Goal: Task Accomplishment & Management: Complete application form

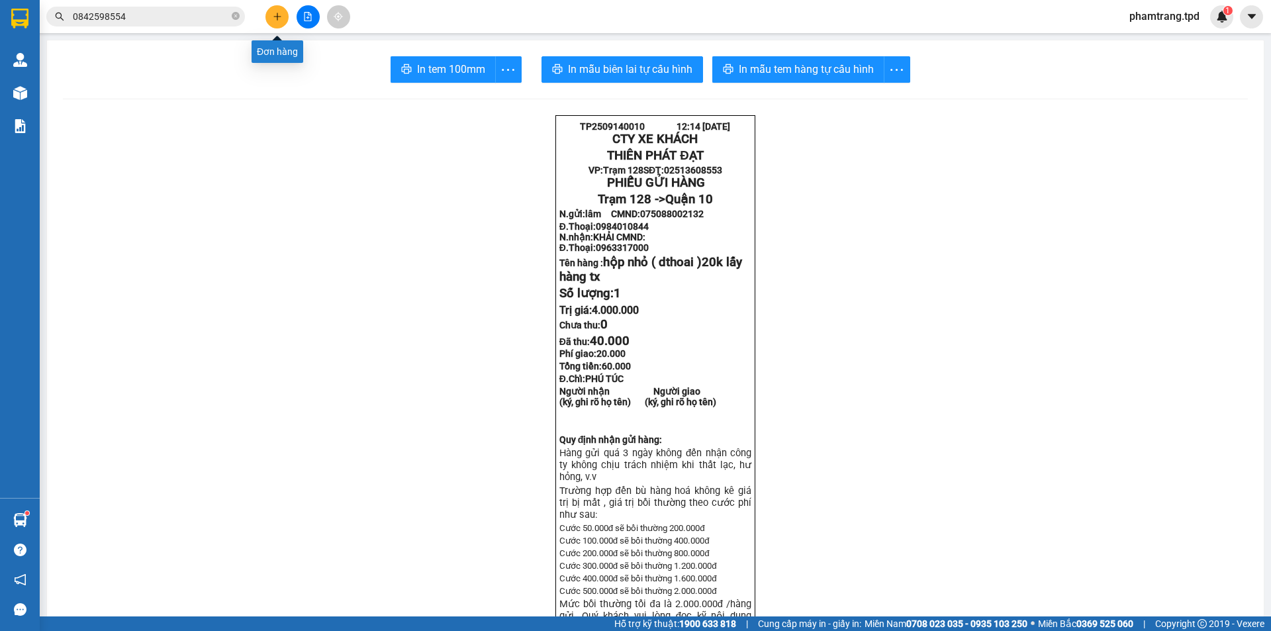
click at [273, 13] on icon "plus" at bounding box center [277, 16] width 9 height 9
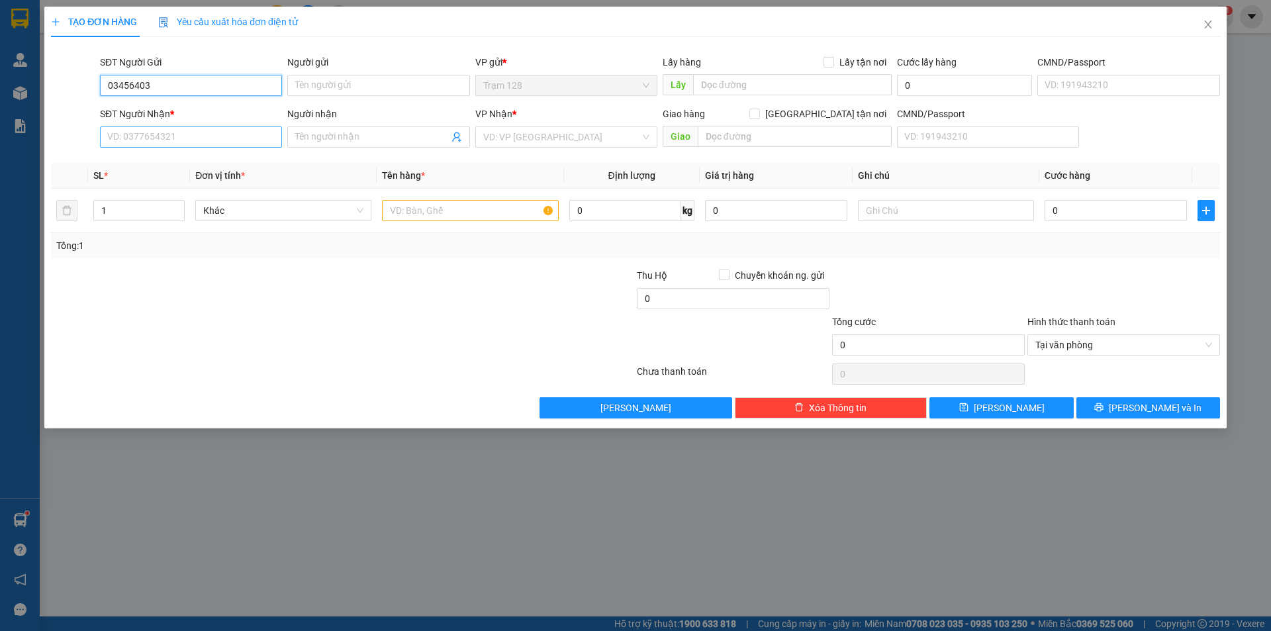
type input "03456403"
click at [131, 138] on input "SĐT Người Nhận *" at bounding box center [191, 136] width 182 height 21
type input "0345640376"
click at [179, 89] on input "03456403" at bounding box center [191, 85] width 182 height 21
type input "0"
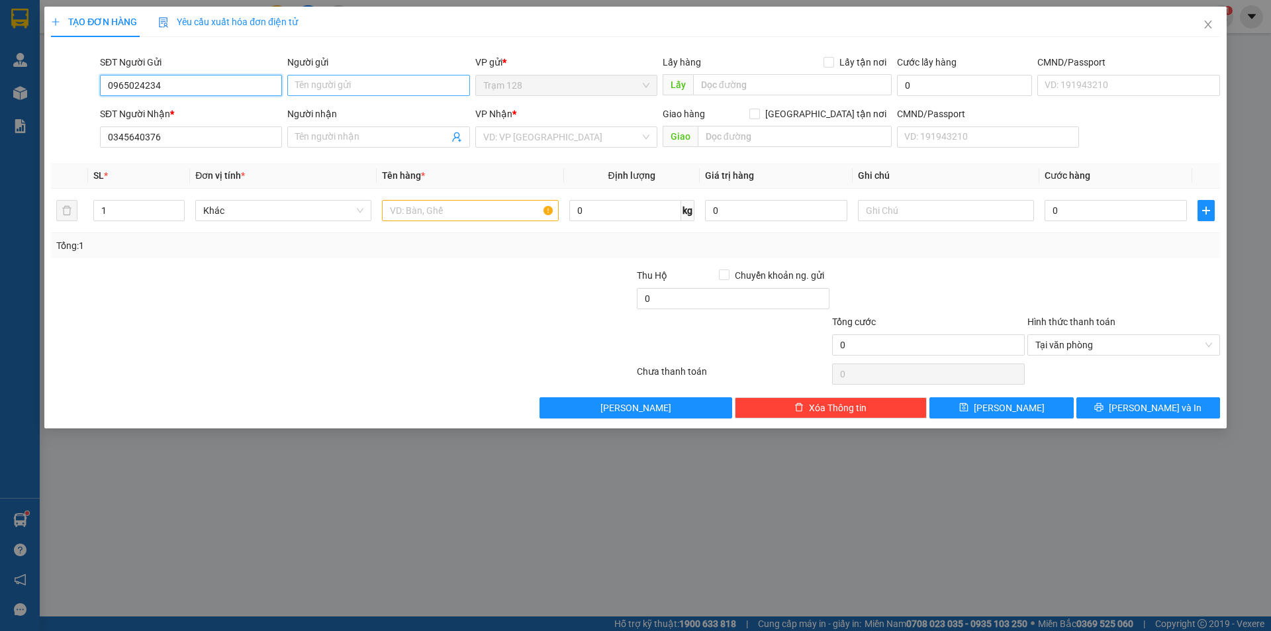
type input "0965024234"
click at [369, 83] on input "Người gửi" at bounding box center [378, 85] width 182 height 21
type input "toàn"
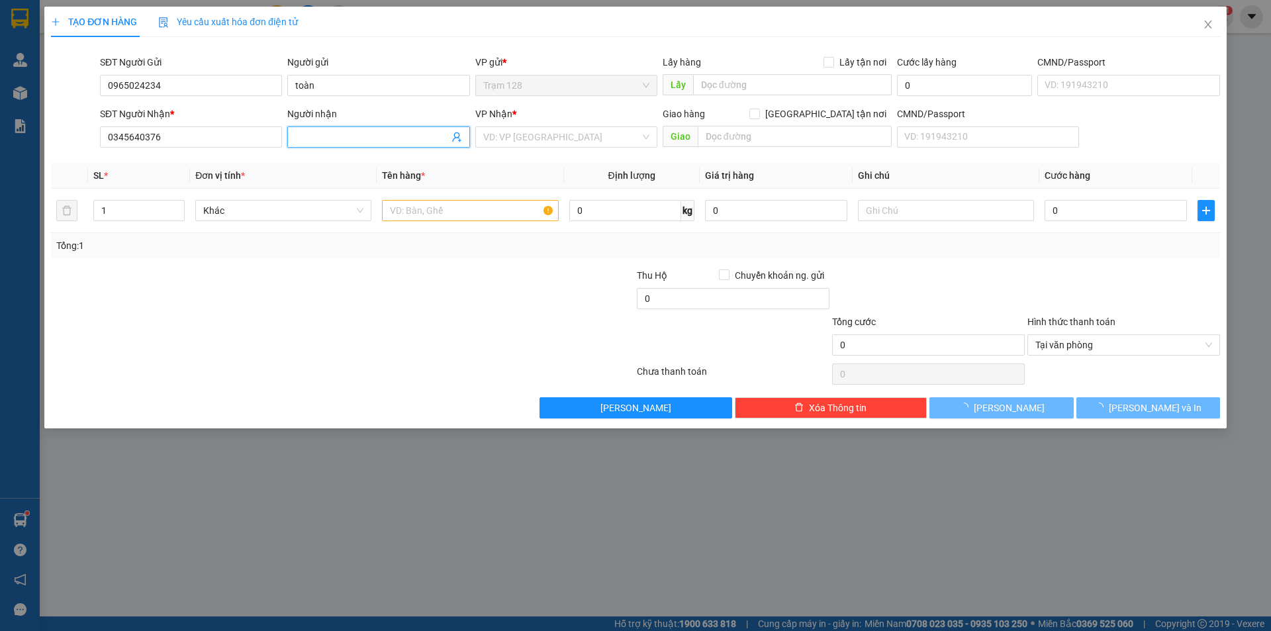
click at [371, 137] on input "Người nhận" at bounding box center [371, 137] width 153 height 15
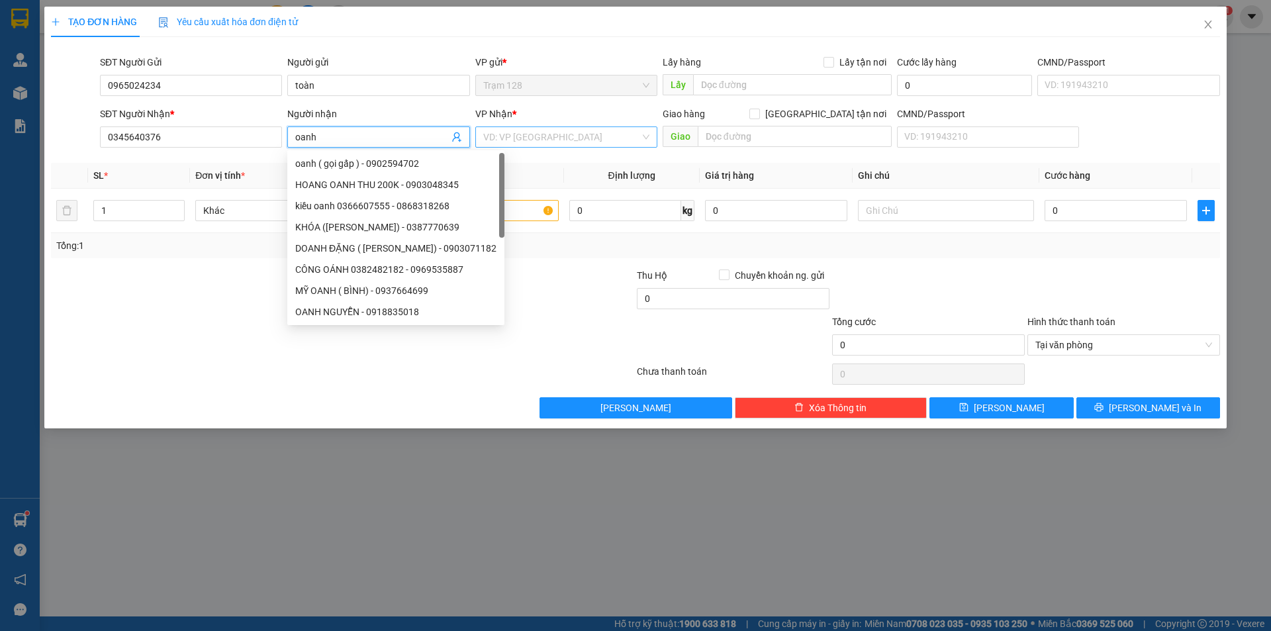
type input "oanh"
click at [533, 131] on input "search" at bounding box center [561, 137] width 157 height 20
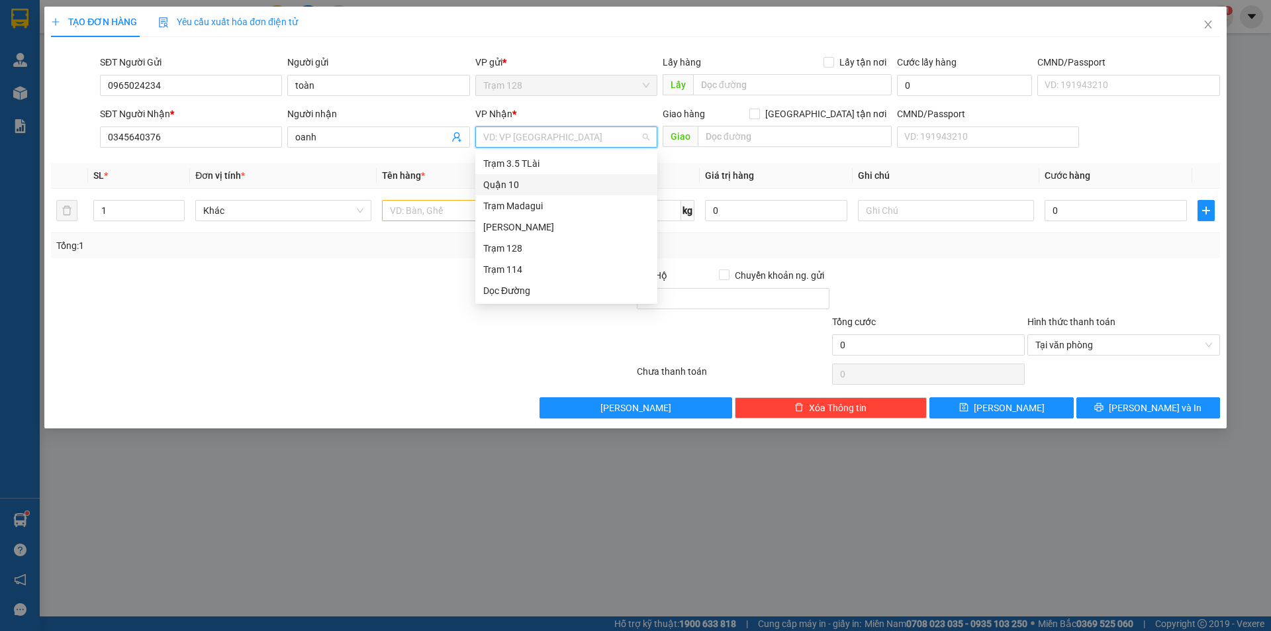
click at [537, 187] on div "Quận 10" at bounding box center [566, 184] width 166 height 15
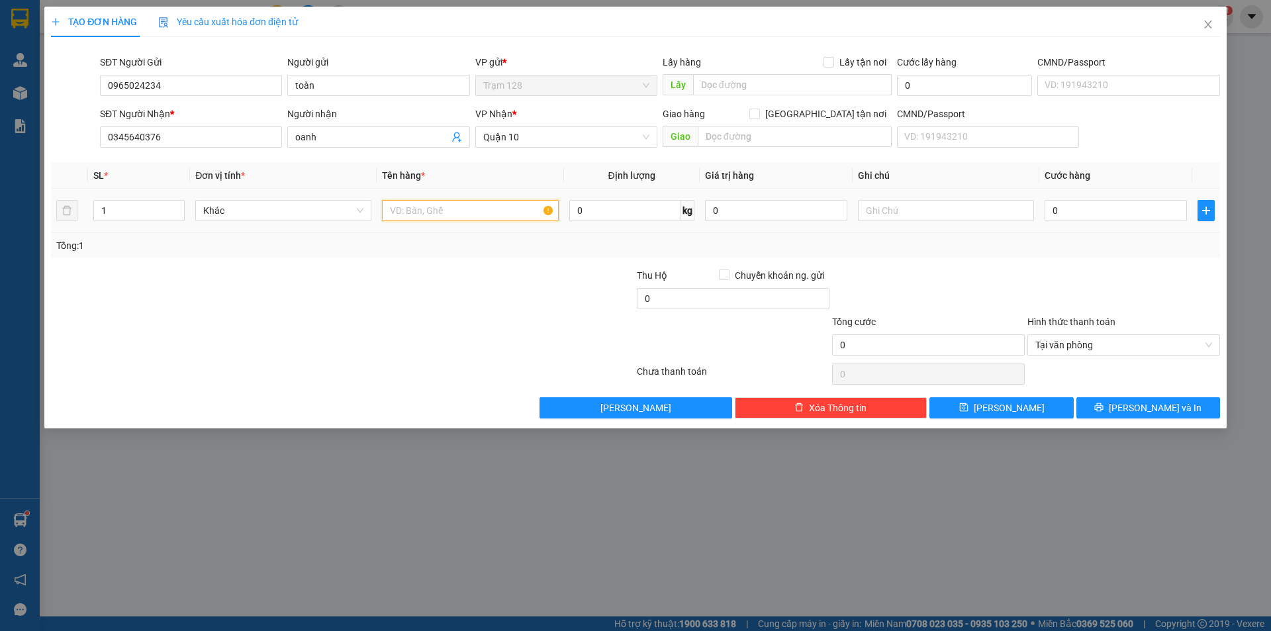
click at [439, 208] on input "text" at bounding box center [470, 210] width 176 height 21
type input "thùng thuốc"
type input "4"
type input "40"
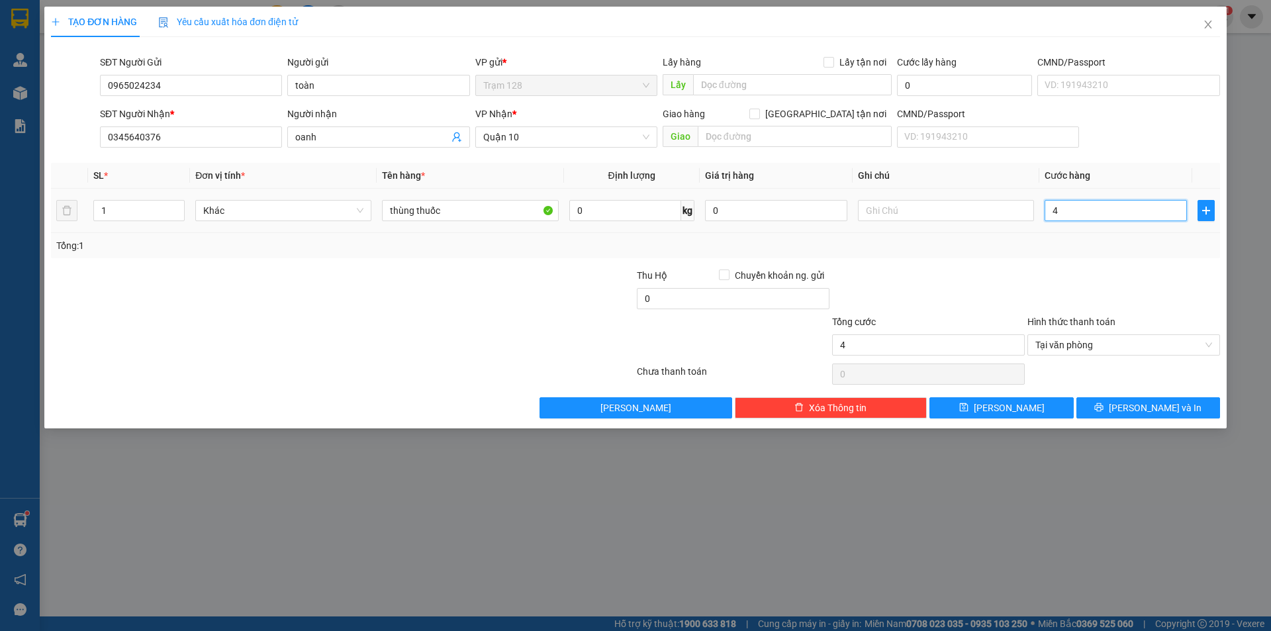
type input "40"
type input "40.000"
click at [763, 218] on input "0" at bounding box center [776, 210] width 142 height 21
type input "200.000"
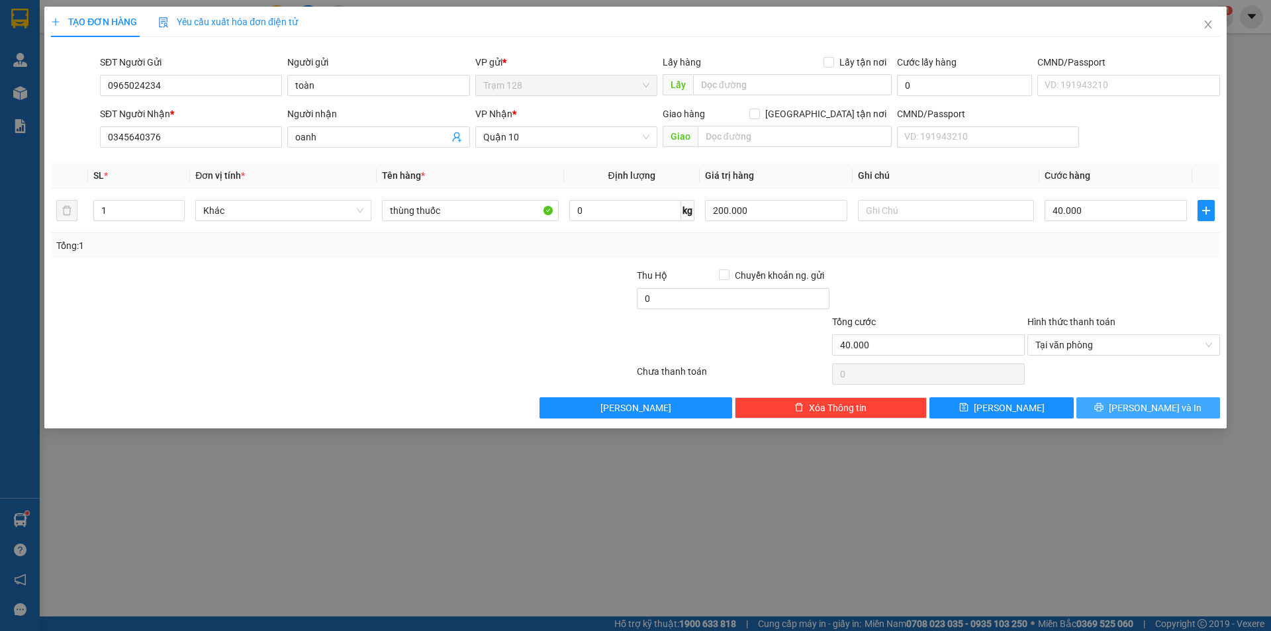
click at [1146, 405] on span "[PERSON_NAME] và In" at bounding box center [1154, 407] width 93 height 15
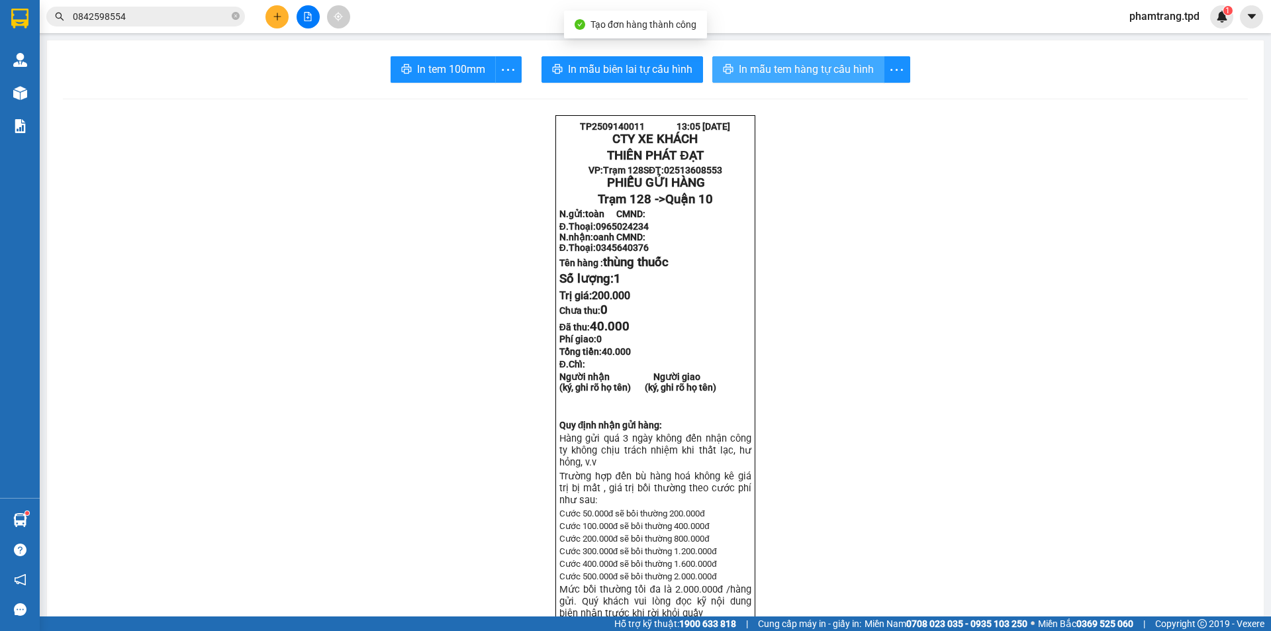
click at [793, 65] on span "In mẫu tem hàng tự cấu hình" at bounding box center [806, 69] width 135 height 17
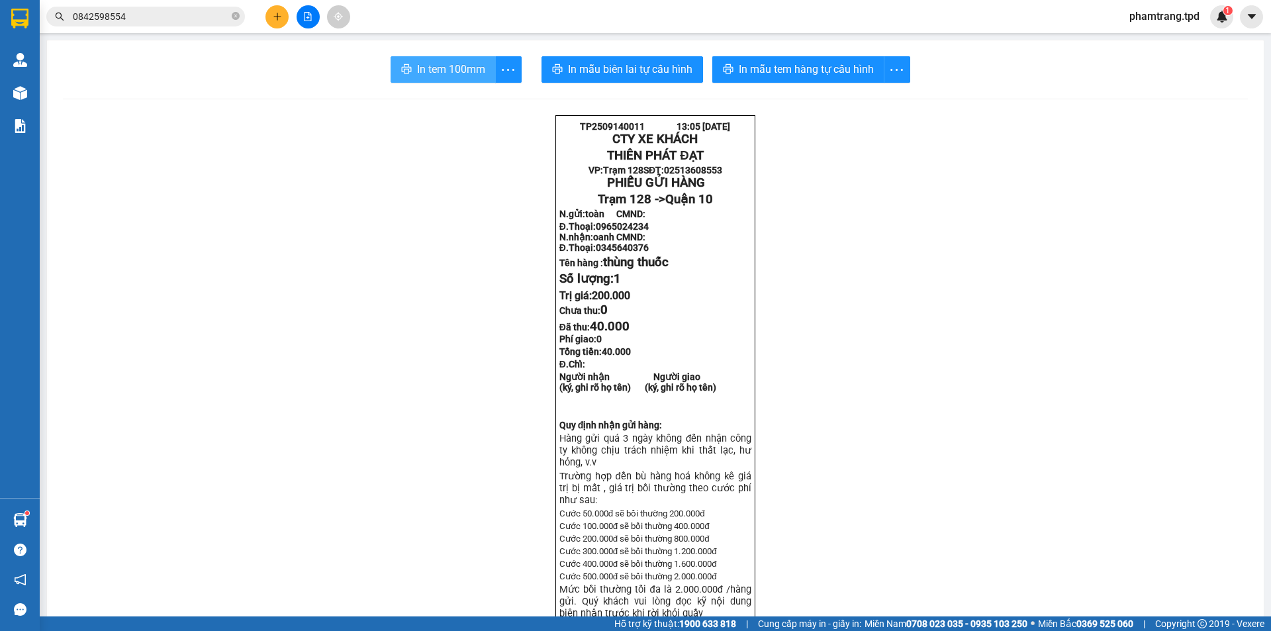
drag, startPoint x: 431, startPoint y: 62, endPoint x: 424, endPoint y: 66, distance: 8.9
click at [431, 63] on span "In tem 100mm" at bounding box center [451, 69] width 68 height 17
